Goal: Task Accomplishment & Management: Manage account settings

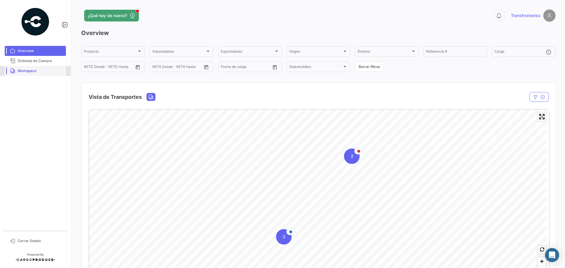
click at [37, 71] on span "Workspace" at bounding box center [41, 70] width 46 height 5
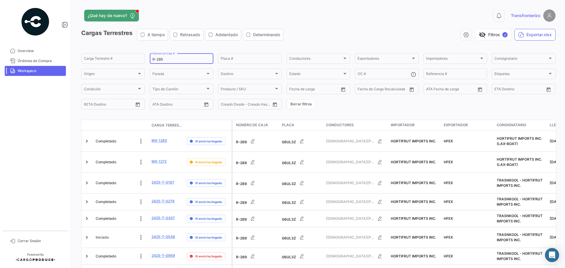
click at [169, 60] on input "R-289" at bounding box center [181, 59] width 58 height 4
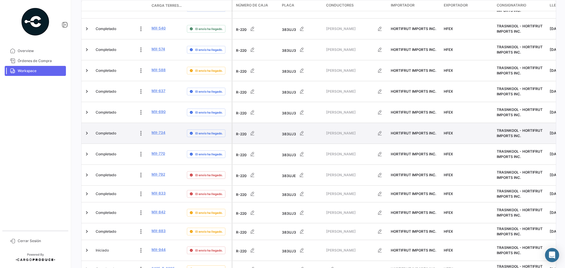
scroll to position [245, 0]
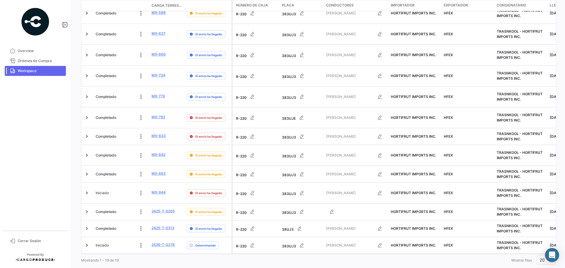
type input "R-220"
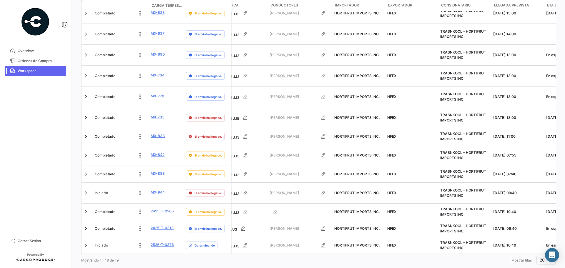
scroll to position [0, 0]
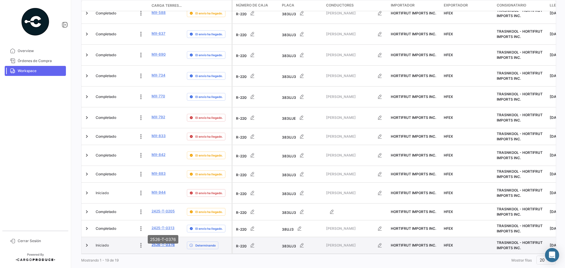
click at [162, 242] on link "2526-T-0376" at bounding box center [162, 244] width 23 height 5
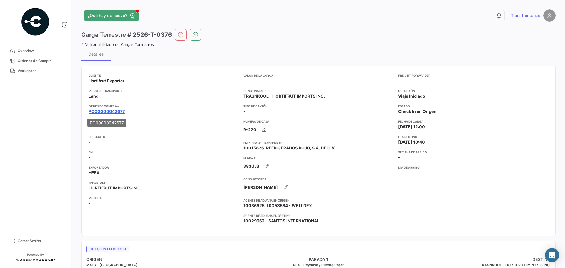
click at [113, 110] on link "PO00000042677" at bounding box center [107, 112] width 36 height 6
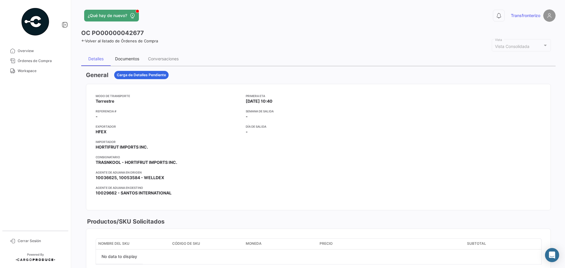
click at [134, 59] on div "Documentos" at bounding box center [127, 58] width 24 height 5
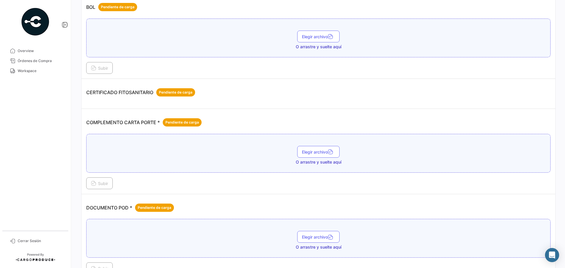
scroll to position [79, 0]
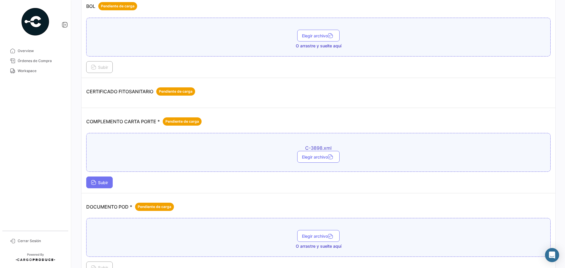
click at [106, 182] on span "Subir" at bounding box center [99, 182] width 17 height 5
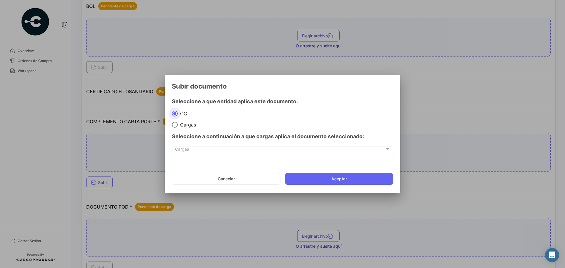
click at [177, 125] on span at bounding box center [175, 125] width 6 height 6
click at [177, 125] on input "Cargas" at bounding box center [175, 125] width 6 height 6
radio input "true"
click at [199, 158] on div "Cargas Cargas" at bounding box center [282, 153] width 221 height 15
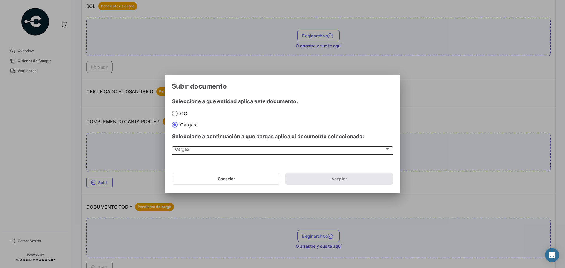
click at [201, 154] on div "Cargas Cargas" at bounding box center [282, 150] width 215 height 10
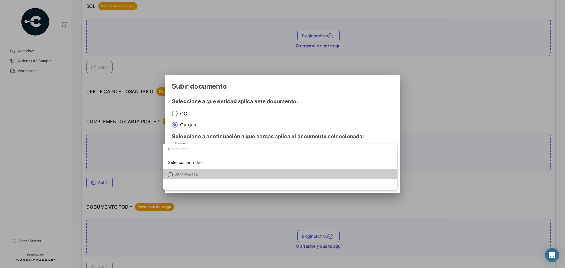
click at [213, 171] on mat-option "2526-T-0376" at bounding box center [280, 175] width 234 height 12
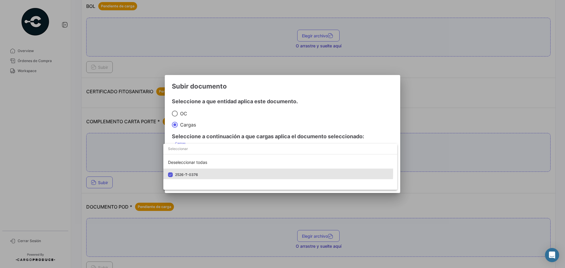
click at [245, 119] on div at bounding box center [282, 134] width 565 height 268
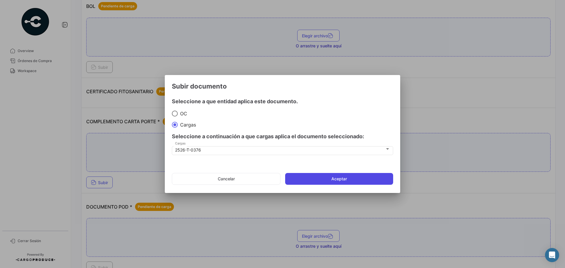
click at [343, 178] on button "Aceptar" at bounding box center [339, 179] width 108 height 12
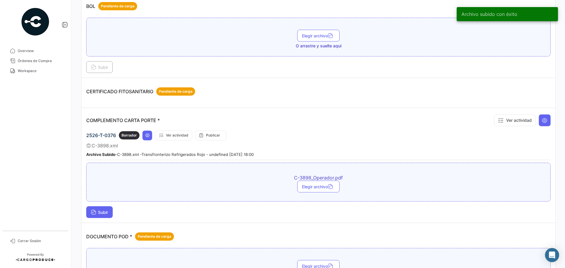
click at [101, 209] on button "Subir" at bounding box center [99, 212] width 26 height 12
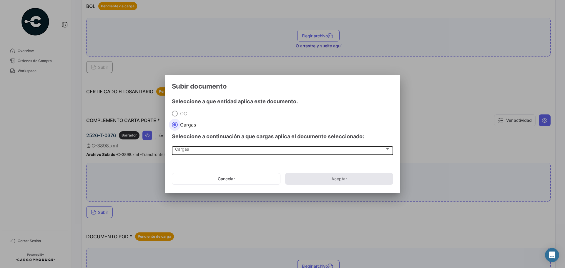
click at [182, 150] on span "Cargas" at bounding box center [280, 150] width 210 height 5
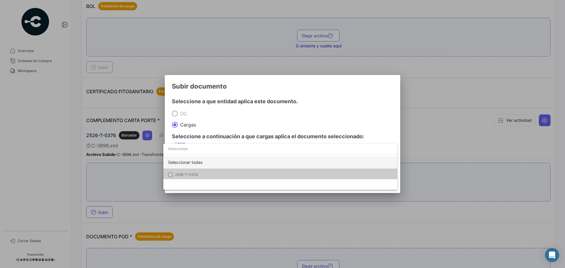
click at [186, 168] on div "Seleccionar todas" at bounding box center [280, 162] width 234 height 12
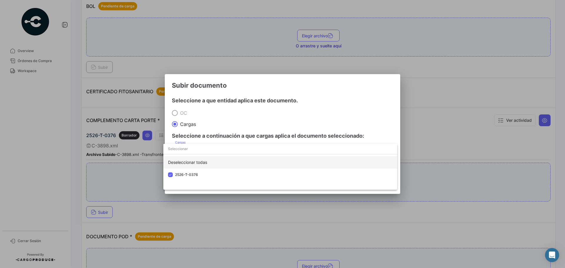
click at [186, 168] on div "Deseleccionar todas" at bounding box center [280, 162] width 234 height 12
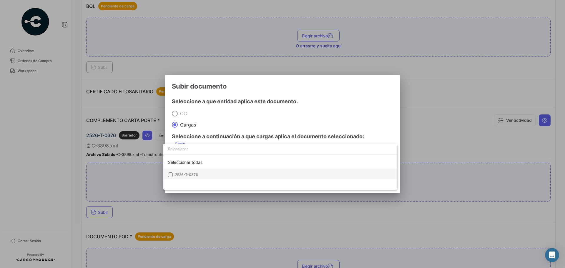
click at [199, 172] on span "2526-T-0376" at bounding box center [216, 174] width 82 height 5
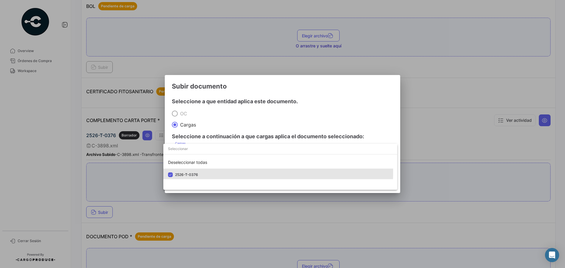
click at [228, 123] on div at bounding box center [282, 134] width 565 height 268
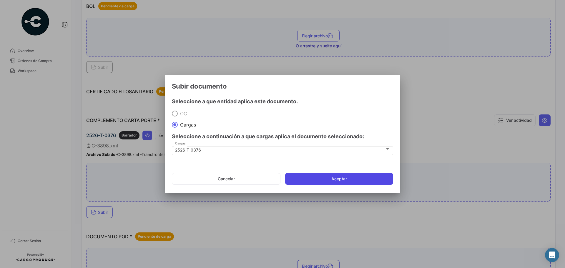
click at [308, 173] on button "Aceptar" at bounding box center [339, 179] width 108 height 12
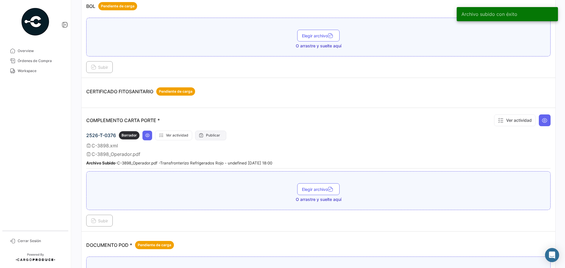
click at [209, 138] on button "Publicar" at bounding box center [210, 136] width 31 height 10
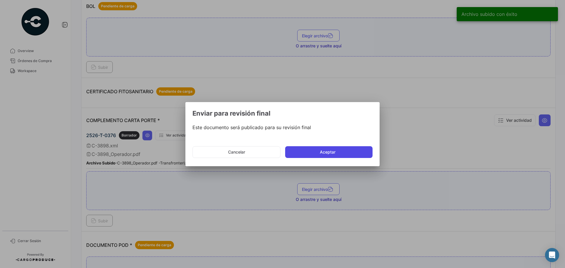
click at [309, 152] on button "Aceptar" at bounding box center [328, 152] width 87 height 12
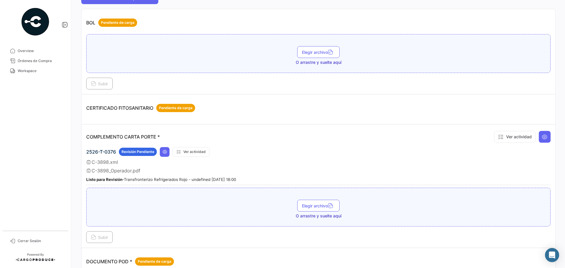
scroll to position [0, 0]
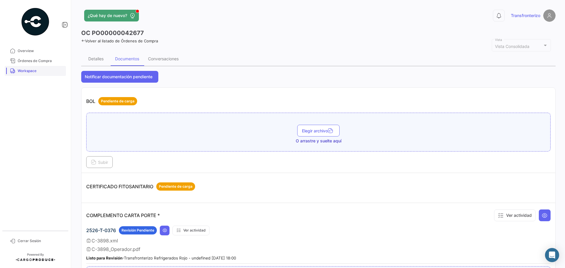
click at [42, 71] on span "Workspace" at bounding box center [41, 70] width 46 height 5
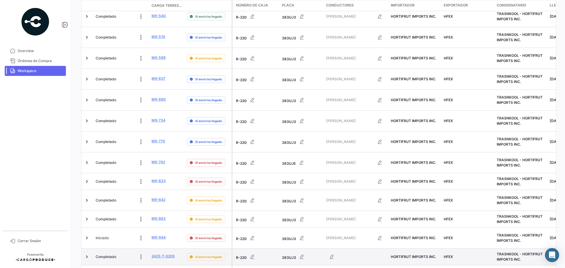
scroll to position [245, 0]
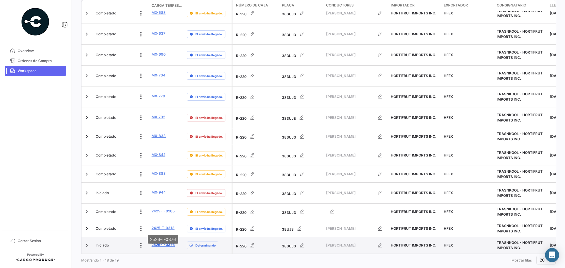
click at [159, 242] on link "2526-T-0376" at bounding box center [162, 244] width 23 height 5
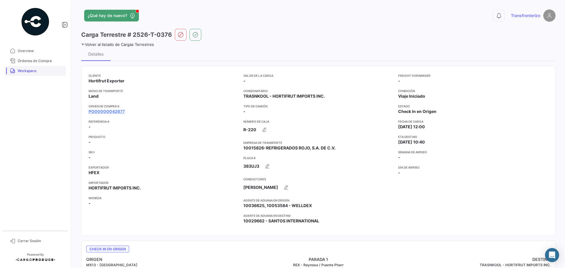
click at [30, 69] on span "Workspace" at bounding box center [41, 70] width 46 height 5
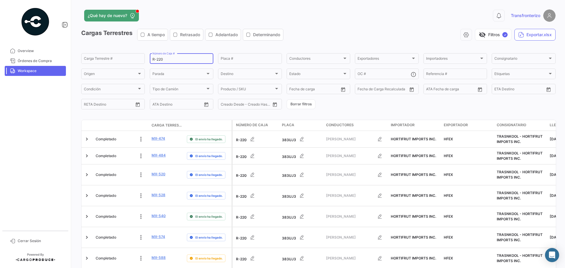
click at [204, 59] on input "R-220" at bounding box center [181, 59] width 58 height 4
type input "R-237"
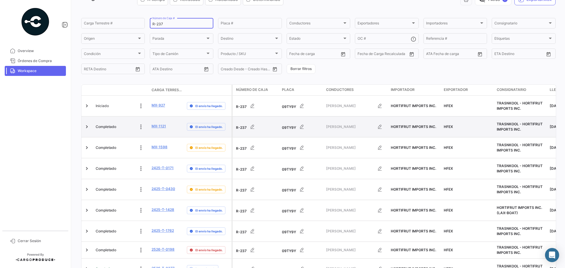
scroll to position [53, 0]
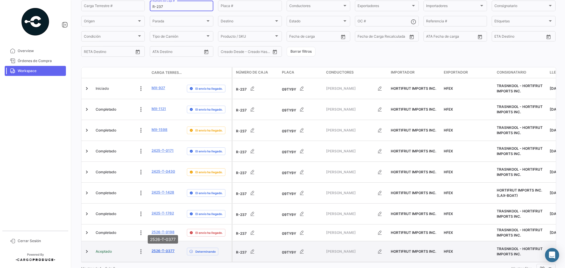
click at [160, 248] on link "2526-T-0377" at bounding box center [162, 250] width 23 height 5
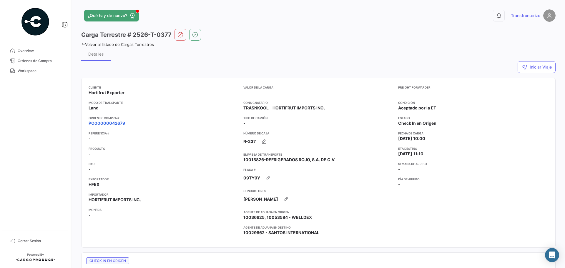
click at [120, 123] on link "PO00000042679" at bounding box center [107, 123] width 36 height 6
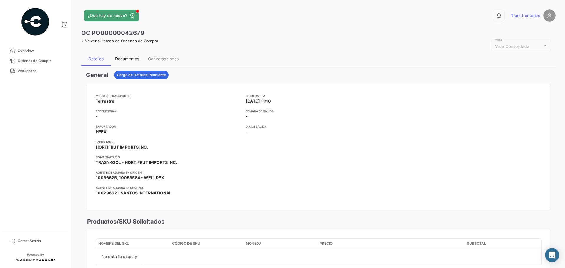
click at [132, 57] on div "Documentos" at bounding box center [127, 58] width 24 height 5
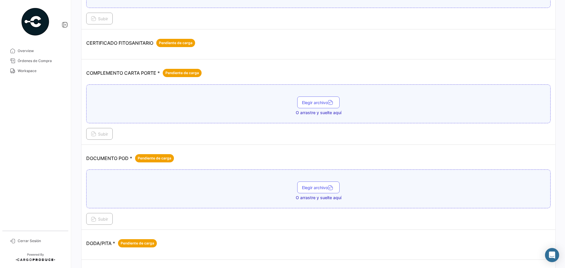
scroll to position [74, 0]
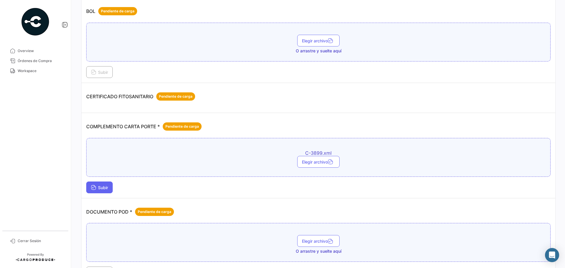
click at [100, 189] on span "Subir" at bounding box center [99, 187] width 17 height 5
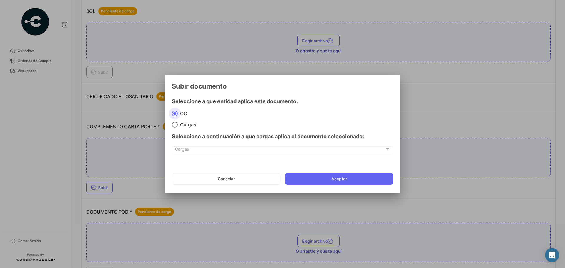
click at [177, 123] on span at bounding box center [175, 125] width 6 height 6
click at [177, 123] on input "Cargas" at bounding box center [175, 125] width 6 height 6
radio input "true"
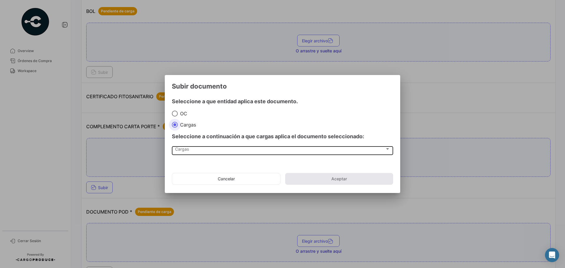
click at [198, 151] on div "Cargas" at bounding box center [280, 150] width 210 height 5
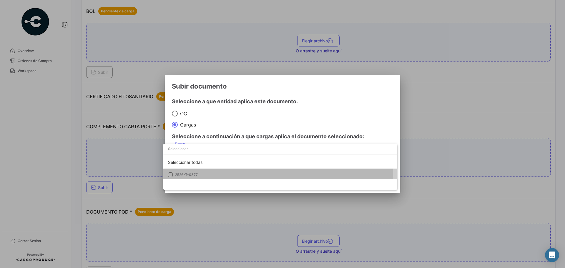
click at [209, 172] on span "2526-T-0377" at bounding box center [216, 174] width 82 height 5
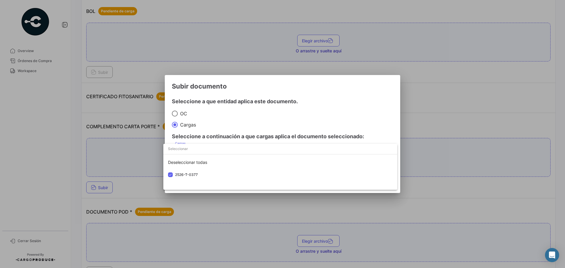
click at [229, 123] on div at bounding box center [282, 134] width 565 height 268
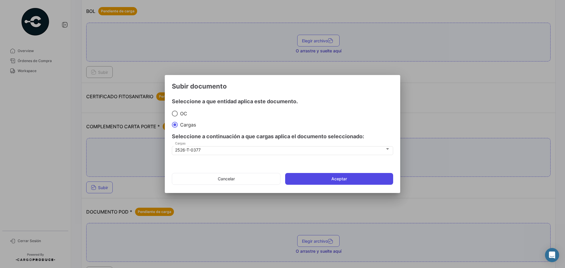
click at [318, 178] on button "Aceptar" at bounding box center [339, 179] width 108 height 12
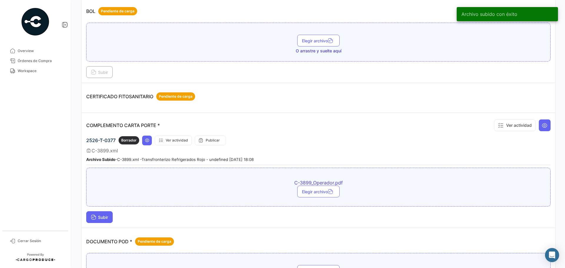
click at [106, 219] on span "Subir" at bounding box center [99, 217] width 17 height 5
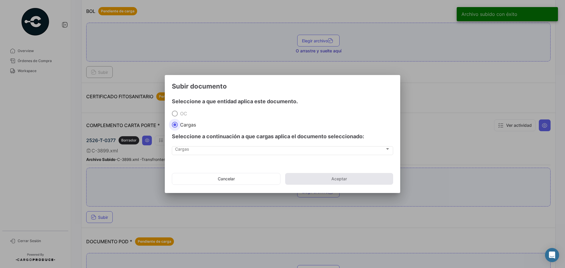
click at [190, 141] on div "Seleccione a continuación a que cargas aplica el documento seleccionado:" at bounding box center [282, 137] width 221 height 18
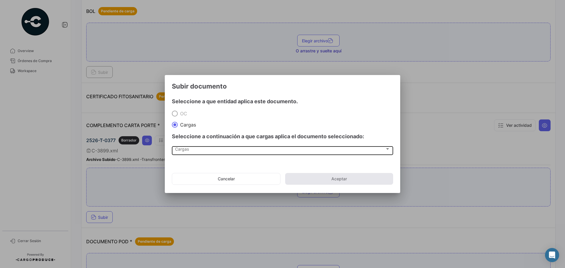
click at [194, 149] on div "Cargas" at bounding box center [280, 150] width 210 height 5
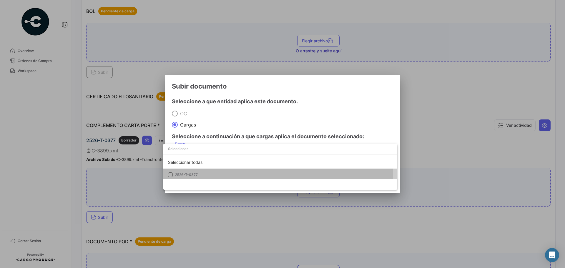
click at [199, 171] on mat-option "2526-T-0377" at bounding box center [280, 175] width 234 height 12
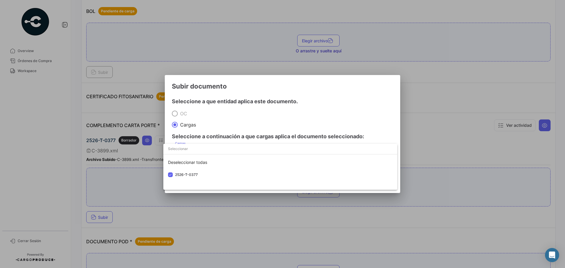
click at [234, 119] on div at bounding box center [282, 134] width 565 height 268
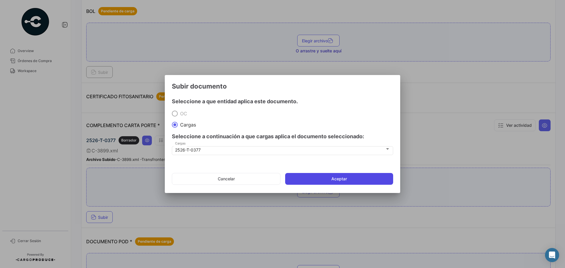
click at [328, 178] on button "Aceptar" at bounding box center [339, 179] width 108 height 12
